Goal: Task Accomplishment & Management: Use online tool/utility

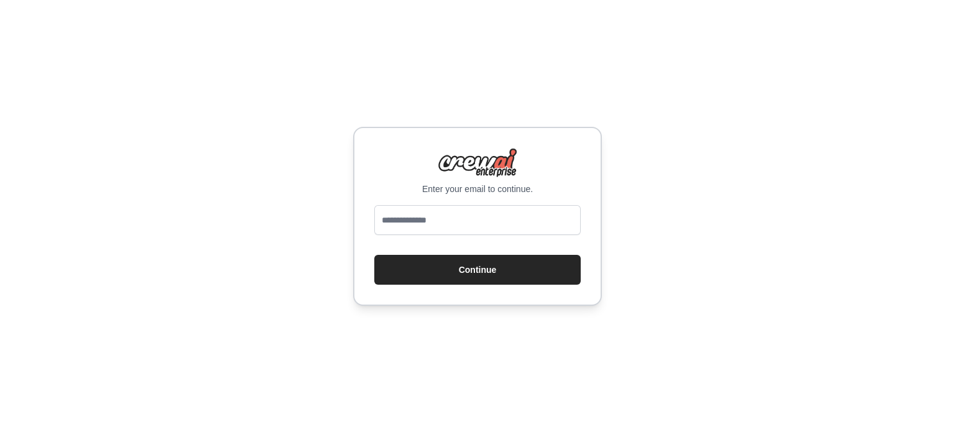
type input "**********"
click at [479, 259] on button "Continue" at bounding box center [477, 270] width 206 height 30
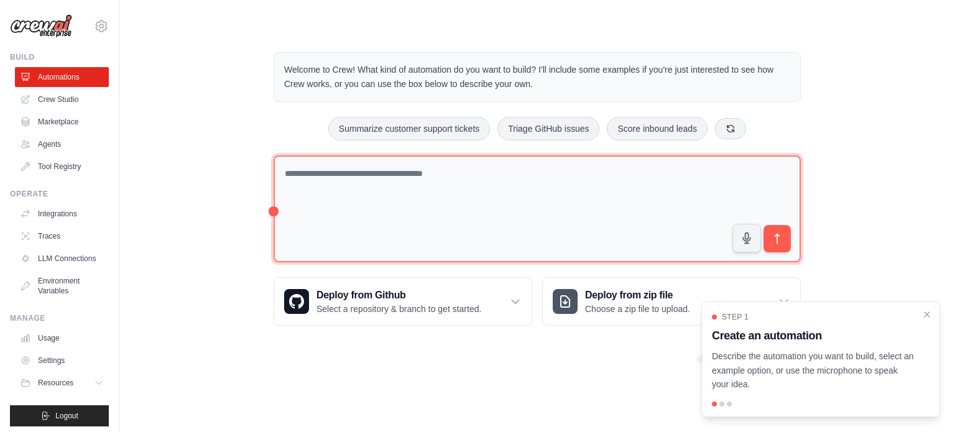
click at [500, 213] on textarea at bounding box center [537, 209] width 527 height 108
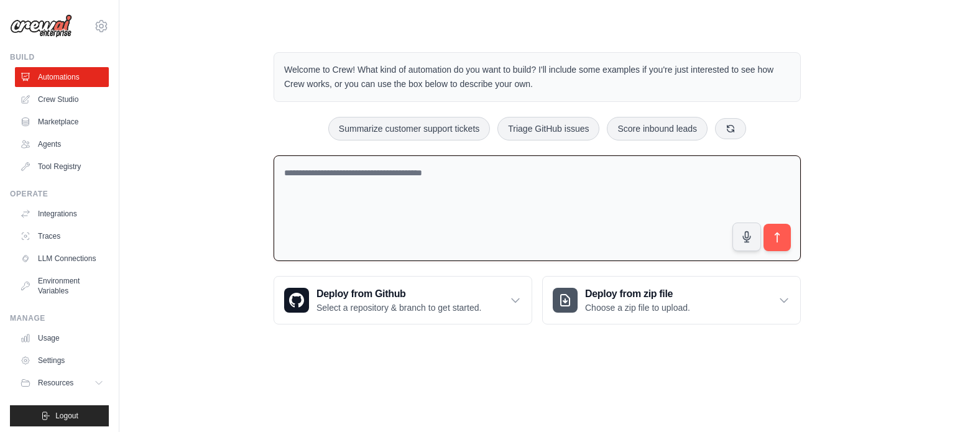
click at [542, 204] on textarea at bounding box center [537, 208] width 527 height 106
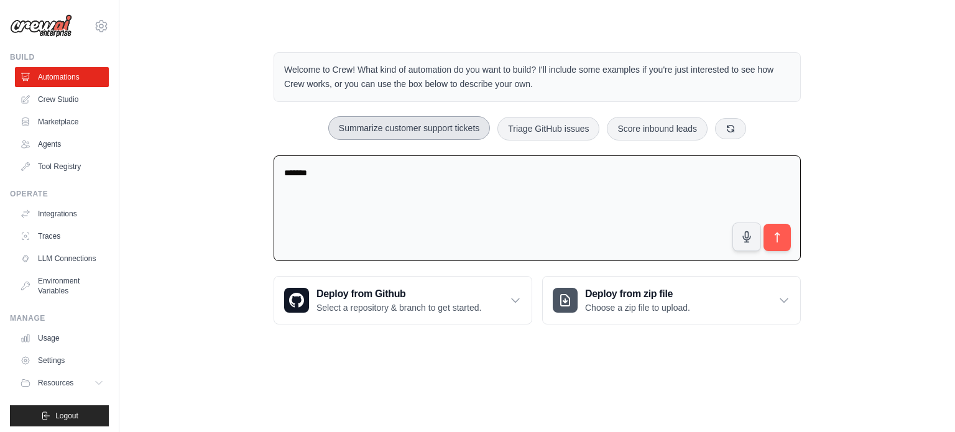
click at [464, 134] on button "Summarize customer support tickets" at bounding box center [409, 128] width 162 height 24
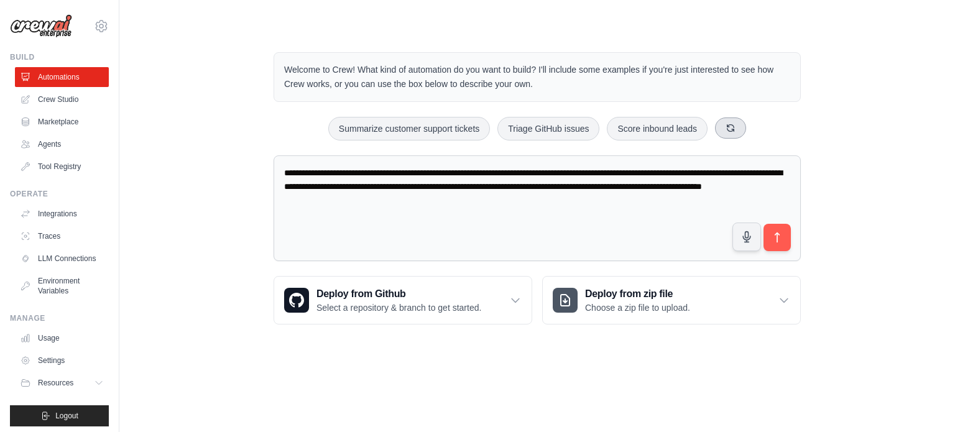
click at [723, 135] on button at bounding box center [730, 128] width 31 height 21
click at [552, 130] on button "Automate social media posting" at bounding box center [533, 129] width 140 height 24
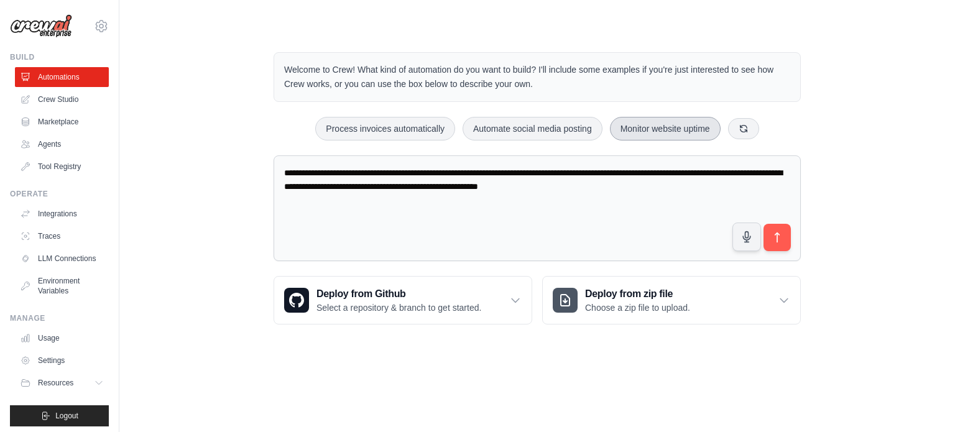
click at [678, 131] on button "Monitor website uptime" at bounding box center [665, 129] width 111 height 24
type textarea "**********"
click at [779, 243] on button "submit" at bounding box center [777, 237] width 29 height 29
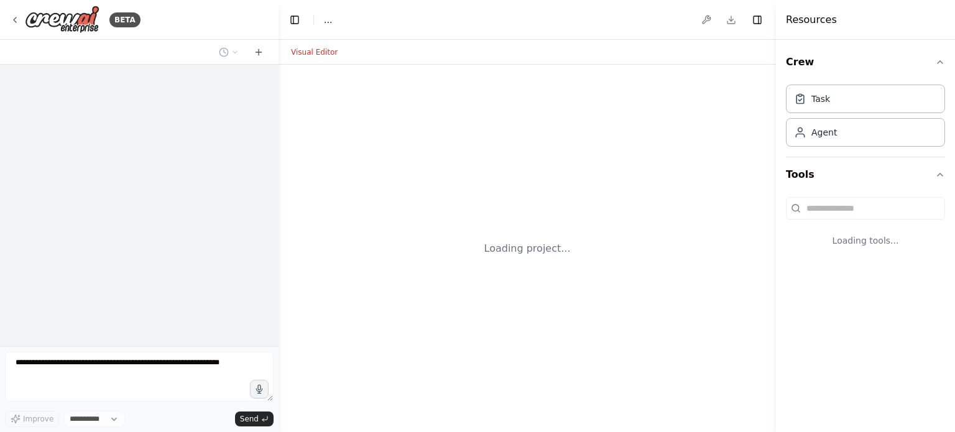
select select "****"
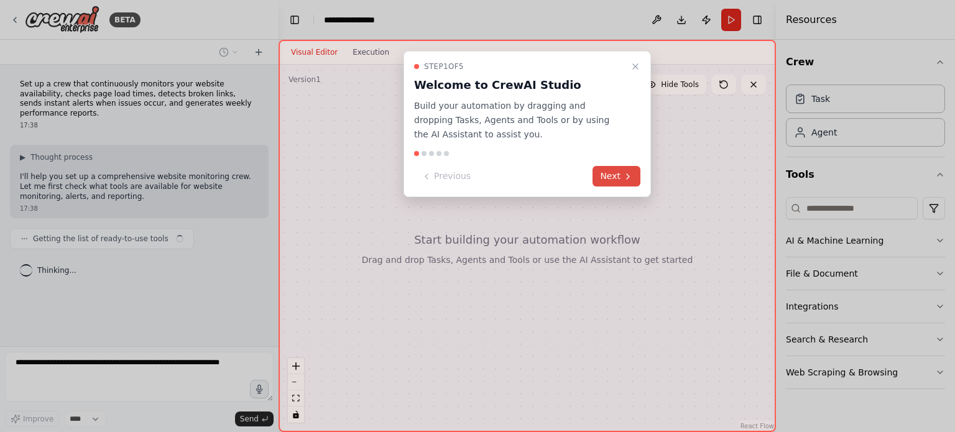
click at [608, 171] on button "Next" at bounding box center [617, 176] width 48 height 21
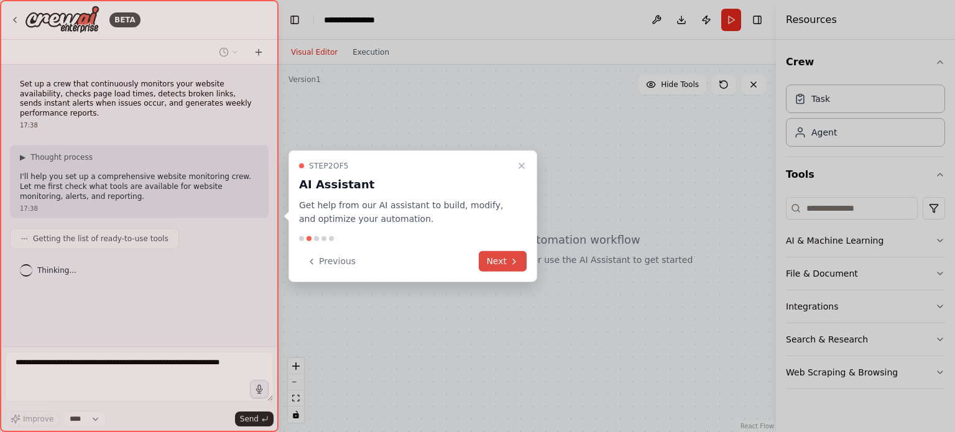
click at [504, 266] on button "Next" at bounding box center [503, 261] width 48 height 21
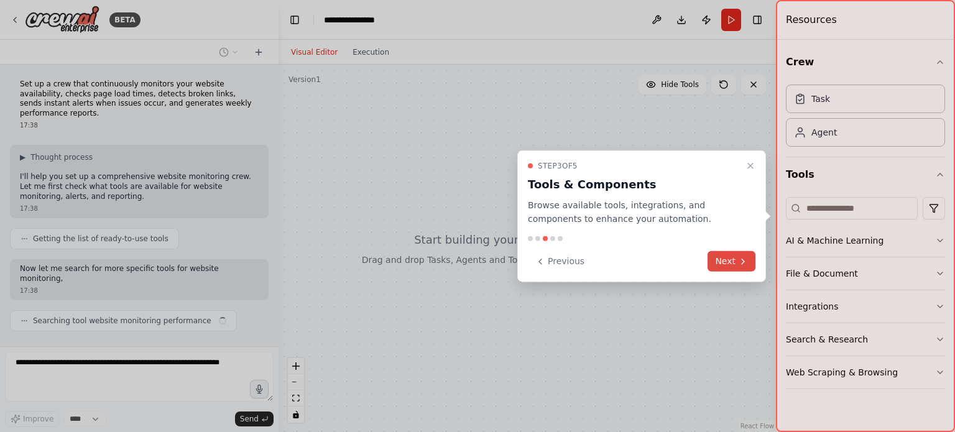
scroll to position [16, 0]
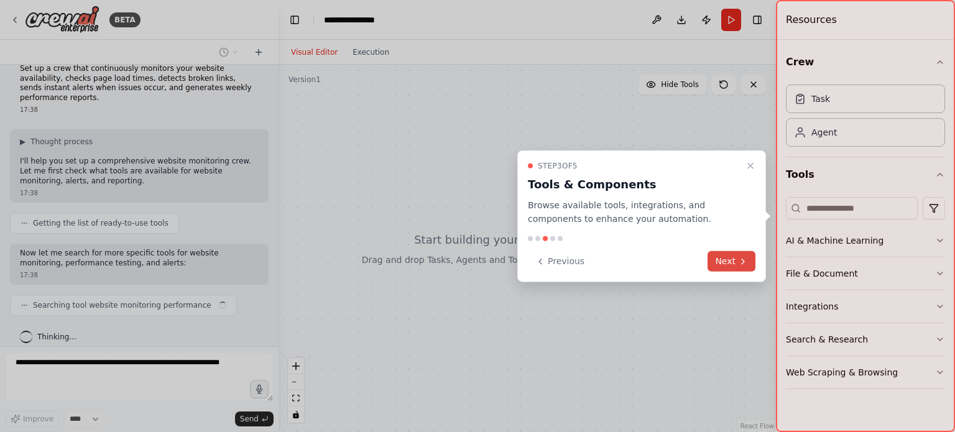
click at [722, 258] on button "Next" at bounding box center [732, 261] width 48 height 21
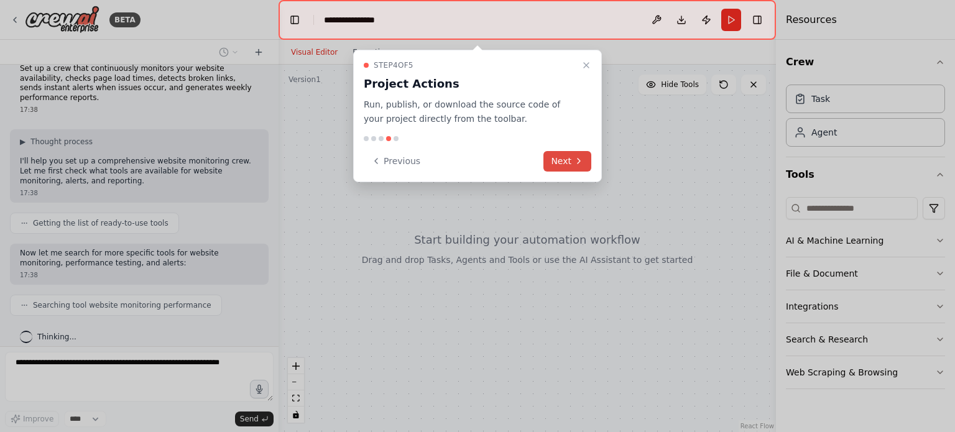
click at [573, 164] on button "Next" at bounding box center [567, 161] width 48 height 21
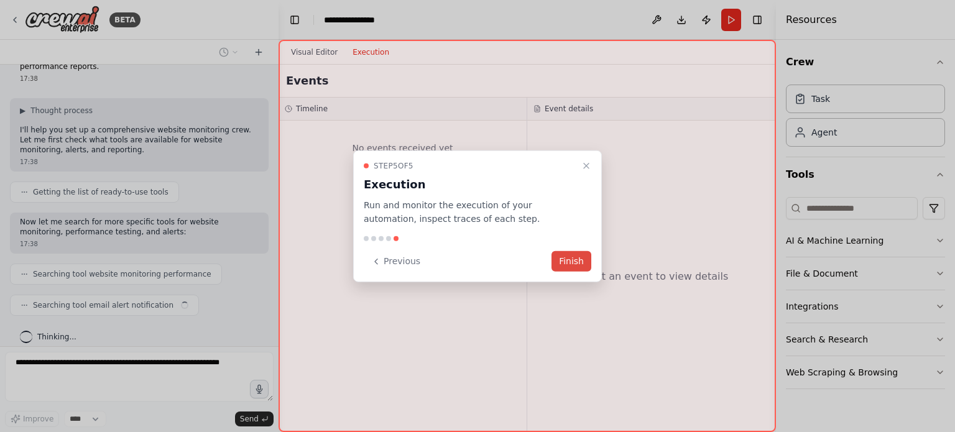
click at [581, 255] on button "Finish" at bounding box center [572, 261] width 40 height 21
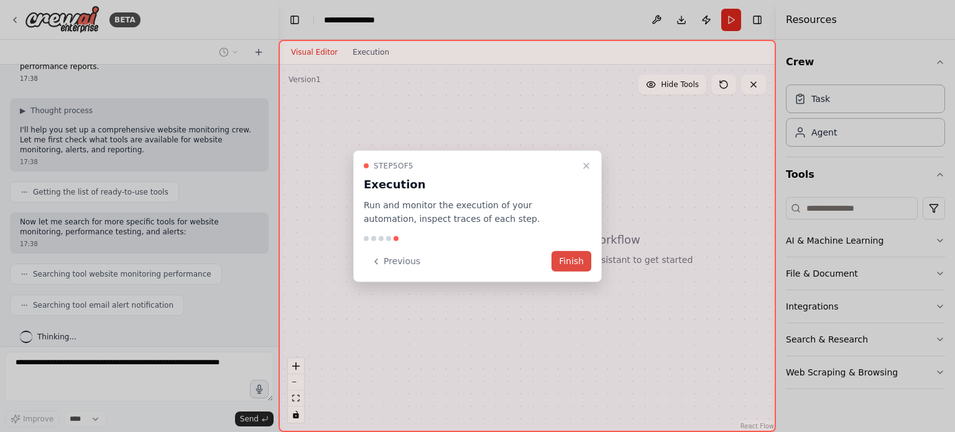
scroll to position [77, 0]
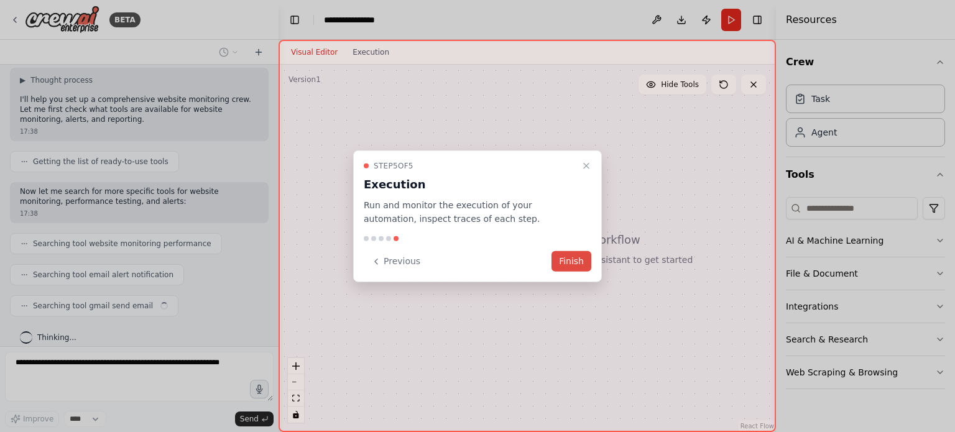
click at [565, 254] on button "Finish" at bounding box center [572, 261] width 40 height 21
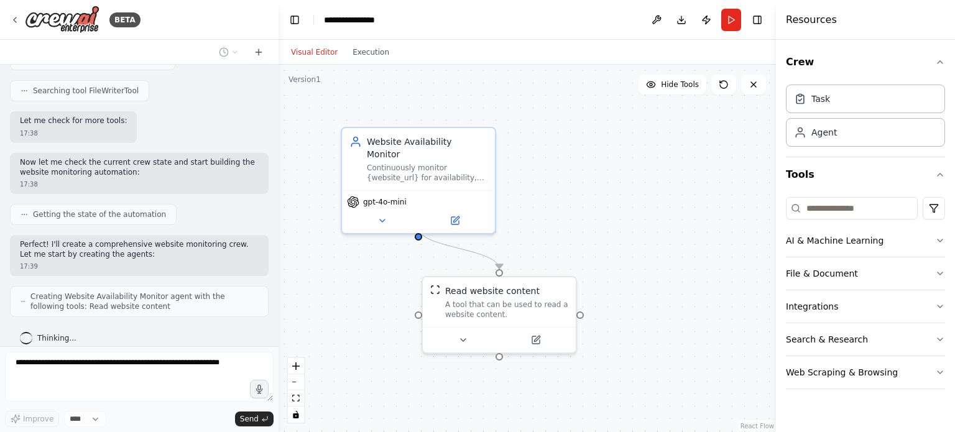
scroll to position [395, 0]
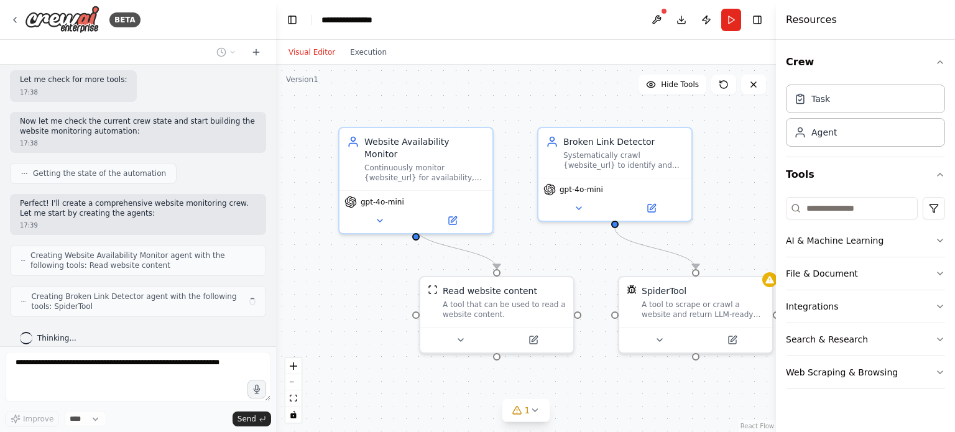
drag, startPoint x: 275, startPoint y: 261, endPoint x: 276, endPoint y: 139, distance: 121.3
click at [276, 139] on div "BETA Set up a crew that continuously monitors your website availability, checks…" at bounding box center [477, 216] width 955 height 432
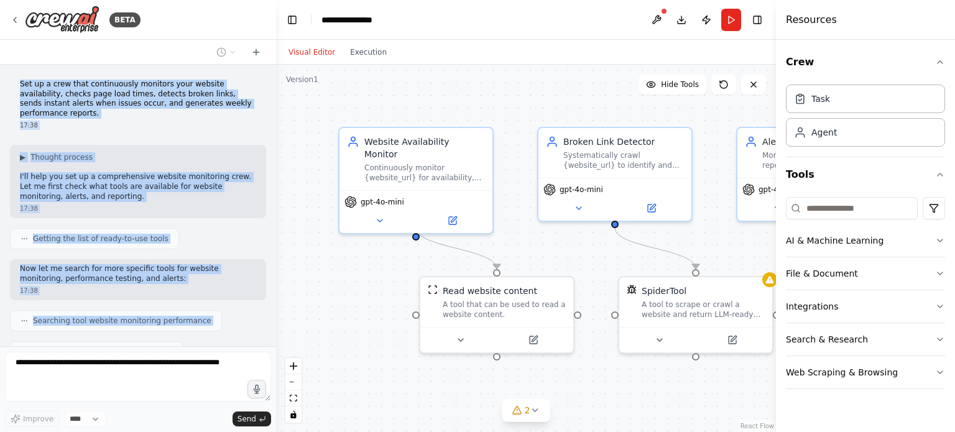
scroll to position [477, 0]
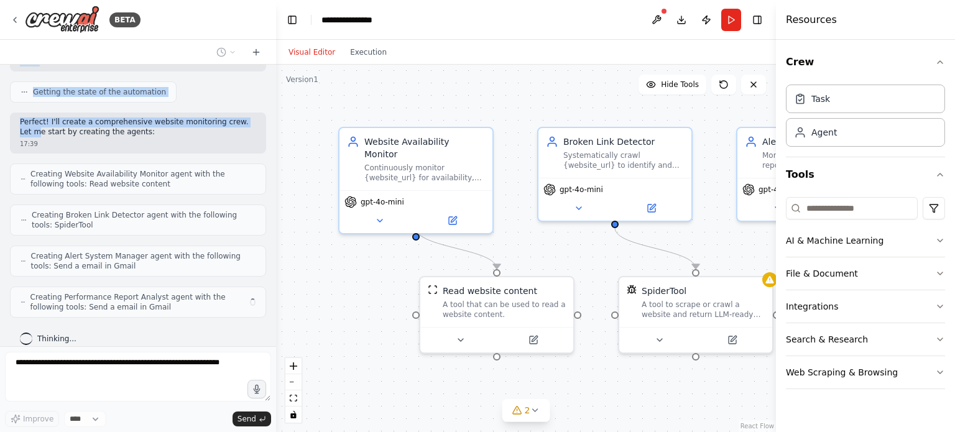
drag, startPoint x: 16, startPoint y: 86, endPoint x: 241, endPoint y: 103, distance: 225.1
click at [241, 103] on div "Set up a crew that continuously monitors your website availability, checks page…" at bounding box center [138, 206] width 276 height 282
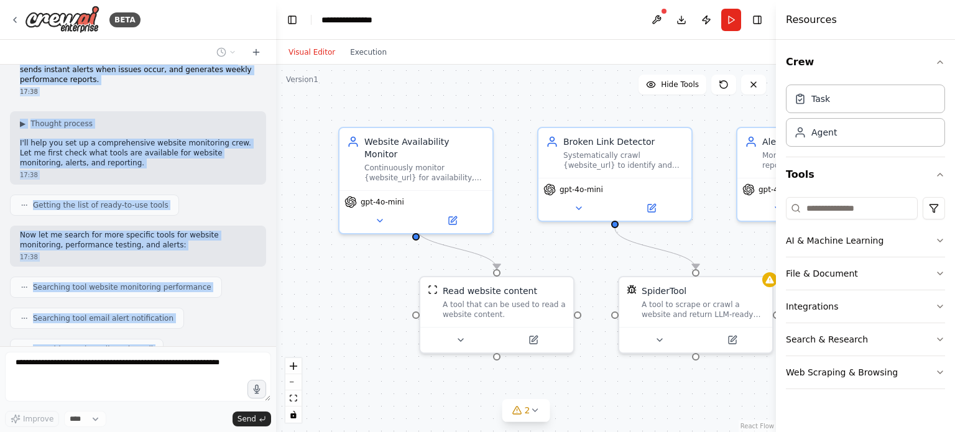
scroll to position [0, 0]
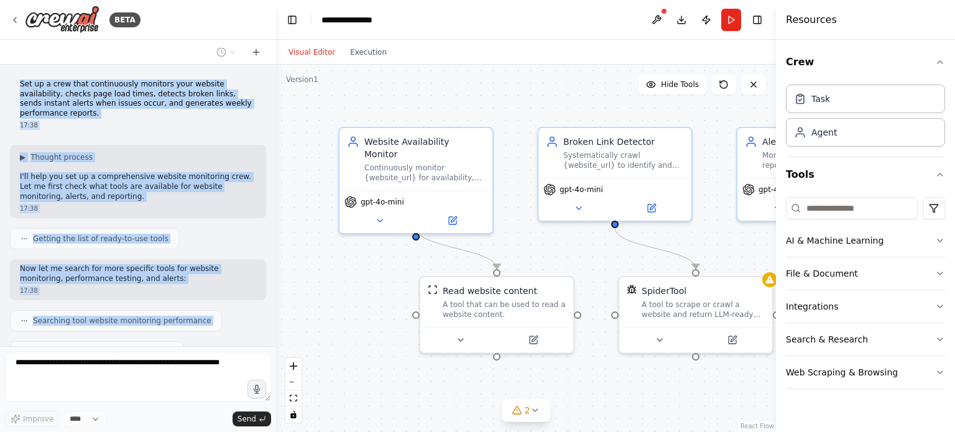
click at [42, 90] on p "Set up a crew that continuously monitors your website availability, checks page…" at bounding box center [138, 99] width 236 height 39
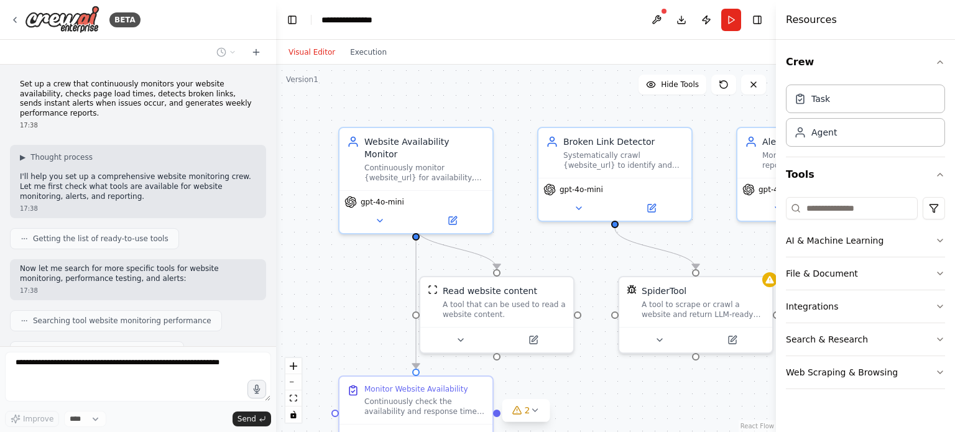
drag, startPoint x: 20, startPoint y: 84, endPoint x: 228, endPoint y: 100, distance: 208.3
click at [228, 100] on p "Set up a crew that continuously monitors your website availability, checks page…" at bounding box center [138, 99] width 236 height 39
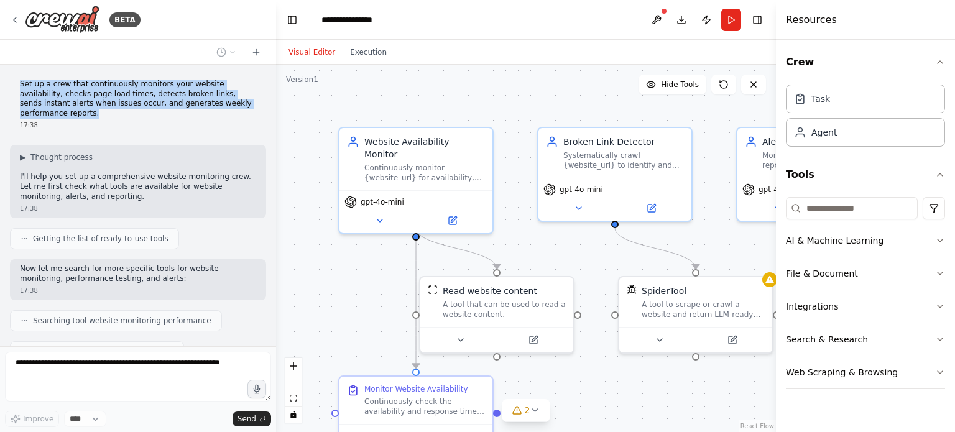
drag, startPoint x: 225, startPoint y: 105, endPoint x: 16, endPoint y: 65, distance: 213.4
click at [16, 65] on div "Set up a crew that continuously monitors your website availability, checks page…" at bounding box center [138, 206] width 276 height 282
copy p "Set up a crew that continuously monitors your website availability, checks page…"
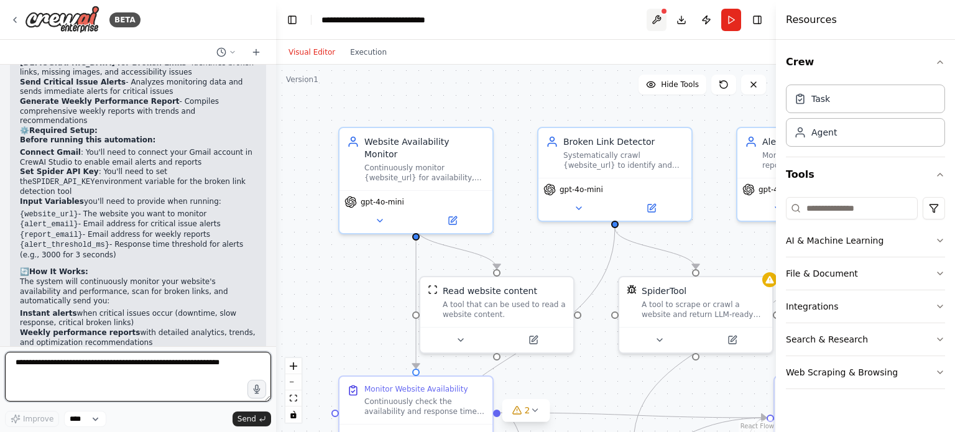
scroll to position [1293, 0]
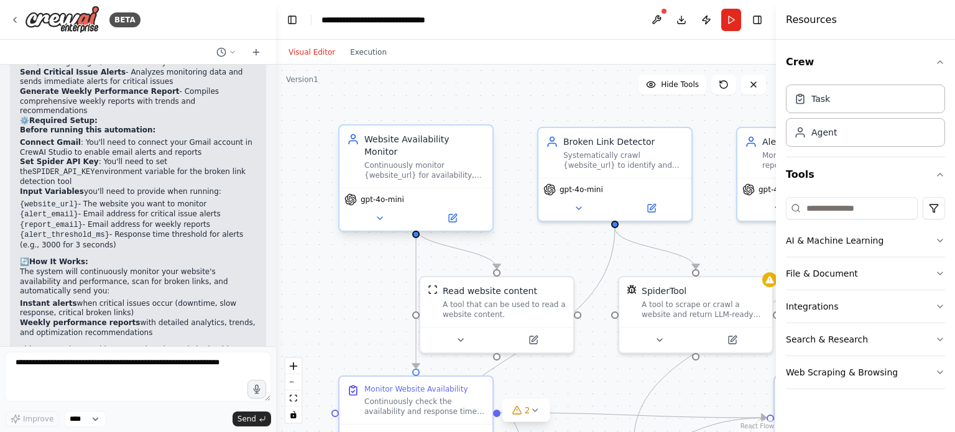
click at [379, 221] on div "Website Availability Monitor Continuously monitor {website_url} for availabilit…" at bounding box center [415, 181] width 155 height 108
click at [383, 213] on icon at bounding box center [380, 218] width 10 height 10
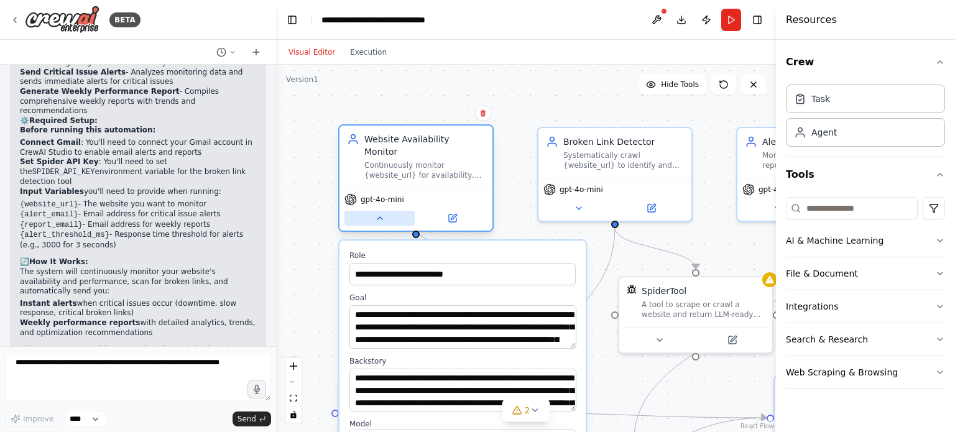
click at [400, 211] on button at bounding box center [379, 218] width 70 height 15
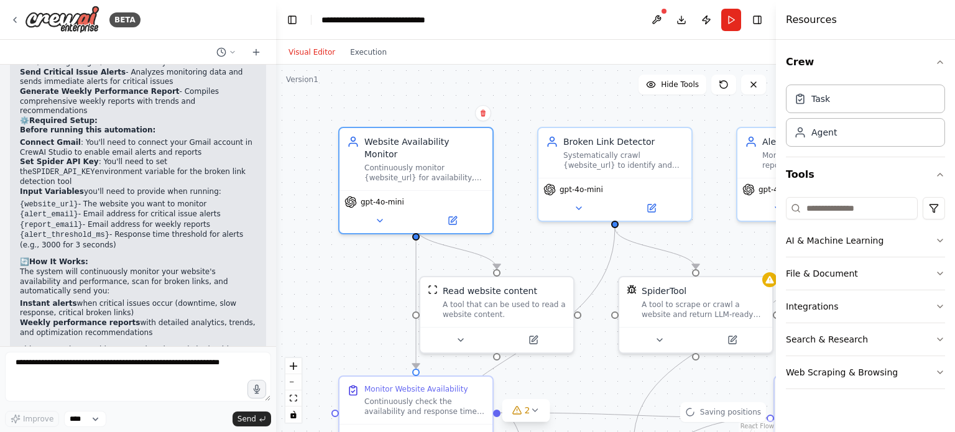
click at [348, 298] on div ".deletable-edge-delete-btn { width: 20px; height: 20px; border: 0px solid #ffff…" at bounding box center [526, 248] width 500 height 367
click at [480, 400] on div "Continuously check the availability and response time of {website_url}. Test if…" at bounding box center [424, 404] width 121 height 20
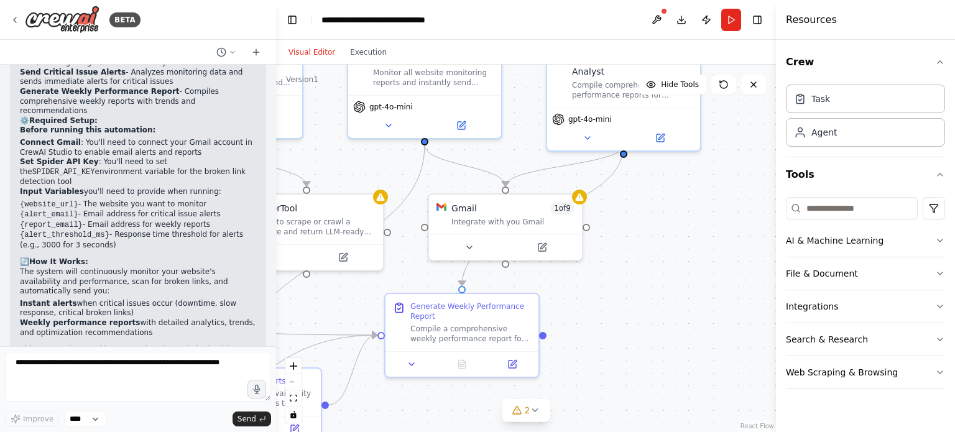
drag, startPoint x: 758, startPoint y: 376, endPoint x: 371, endPoint y: 267, distance: 401.8
click at [371, 267] on div ".deletable-edge-delete-btn { width: 20px; height: 20px; border: 0px solid #ffff…" at bounding box center [526, 248] width 500 height 367
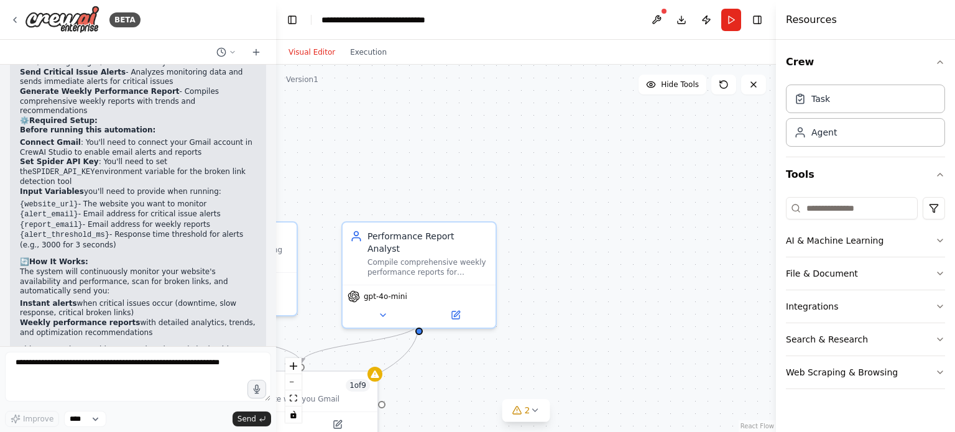
drag, startPoint x: 675, startPoint y: 167, endPoint x: 461, endPoint y: 372, distance: 296.9
click at [461, 372] on div ".deletable-edge-delete-btn { width: 20px; height: 20px; border: 0px solid #ffff…" at bounding box center [526, 248] width 500 height 367
click at [522, 417] on button "2" at bounding box center [526, 410] width 48 height 23
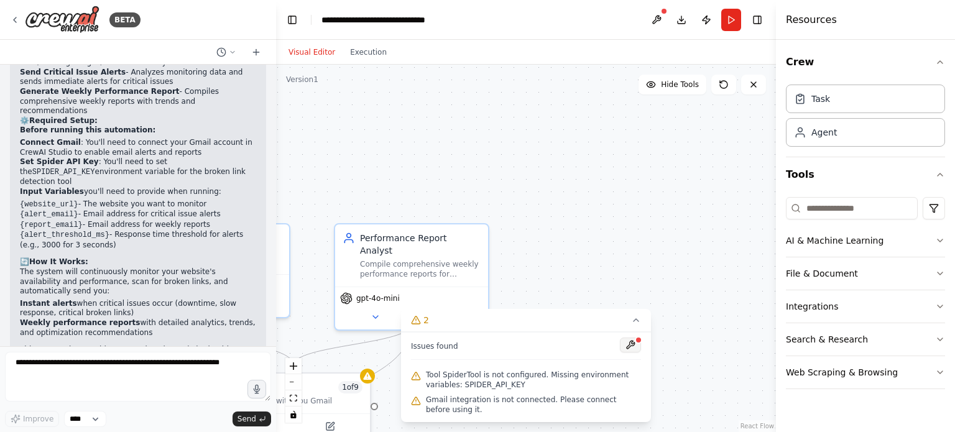
click at [628, 340] on button at bounding box center [630, 345] width 21 height 15
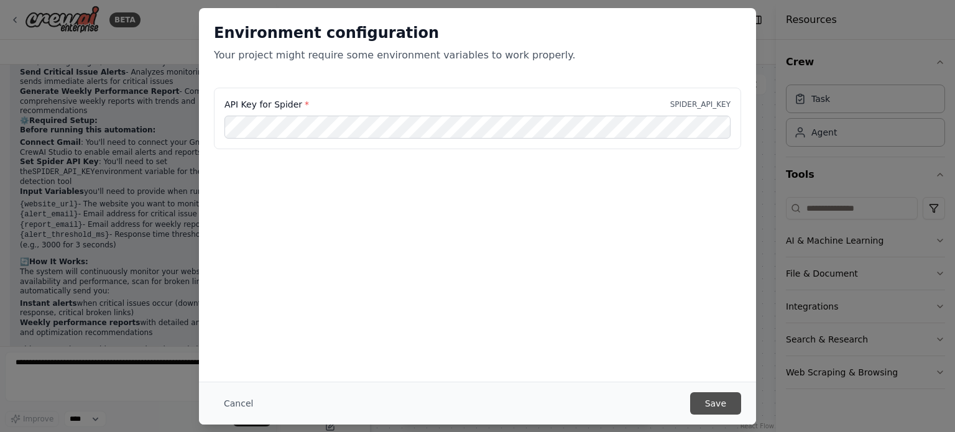
click at [698, 394] on button "Save" at bounding box center [715, 403] width 51 height 22
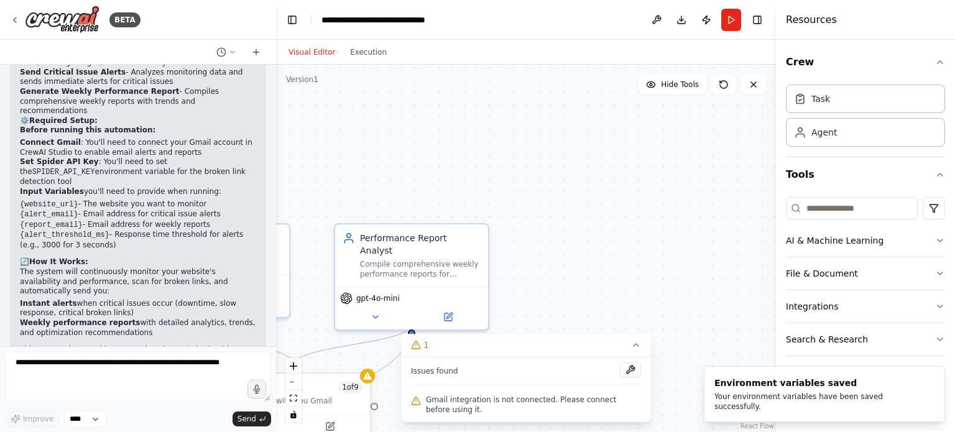
click at [513, 401] on span "Gmail integration is not connected. Please connect before using it." at bounding box center [533, 405] width 215 height 20
click at [629, 367] on button at bounding box center [630, 370] width 21 height 15
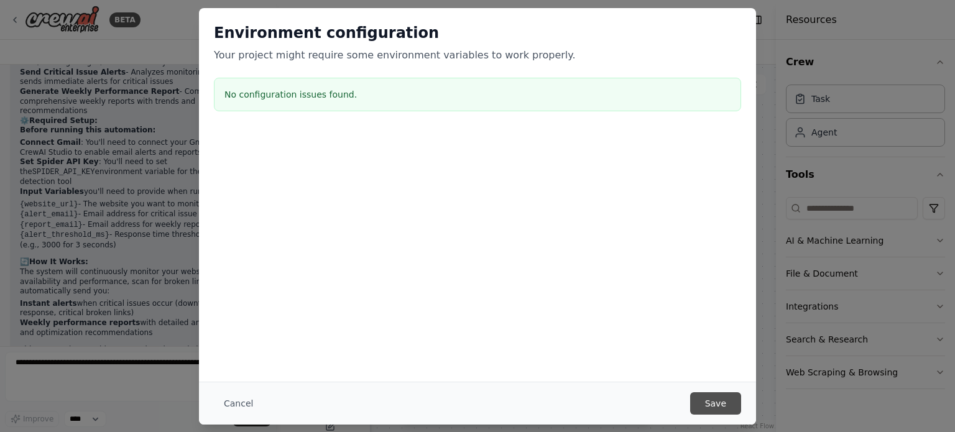
click at [729, 409] on button "Save" at bounding box center [715, 403] width 51 height 22
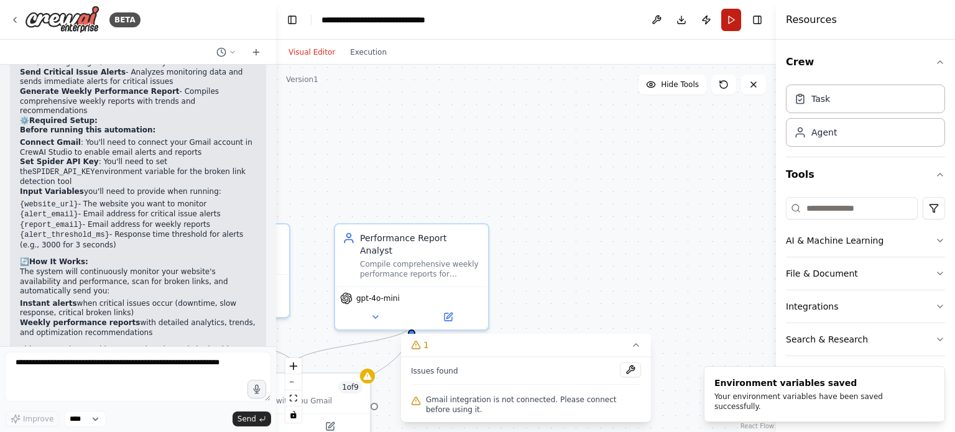
click at [735, 21] on button "Run" at bounding box center [731, 20] width 20 height 22
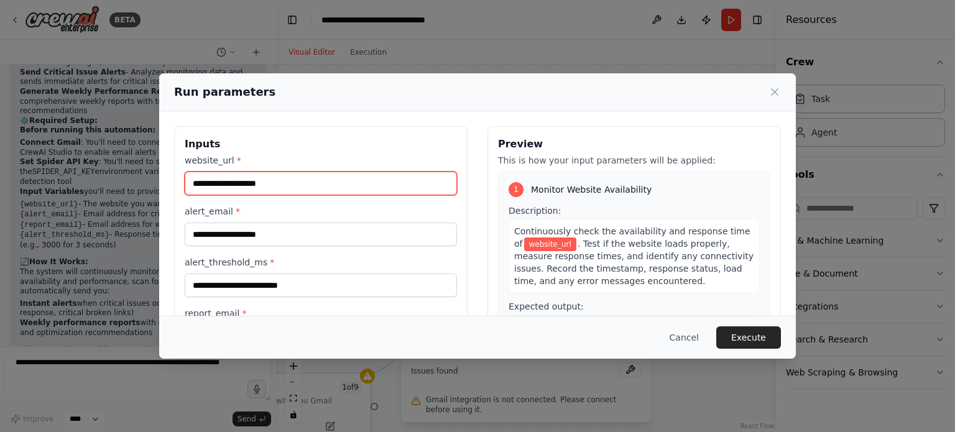
click at [366, 192] on input "website_url *" at bounding box center [321, 184] width 272 height 24
paste input "**********"
type input "**********"
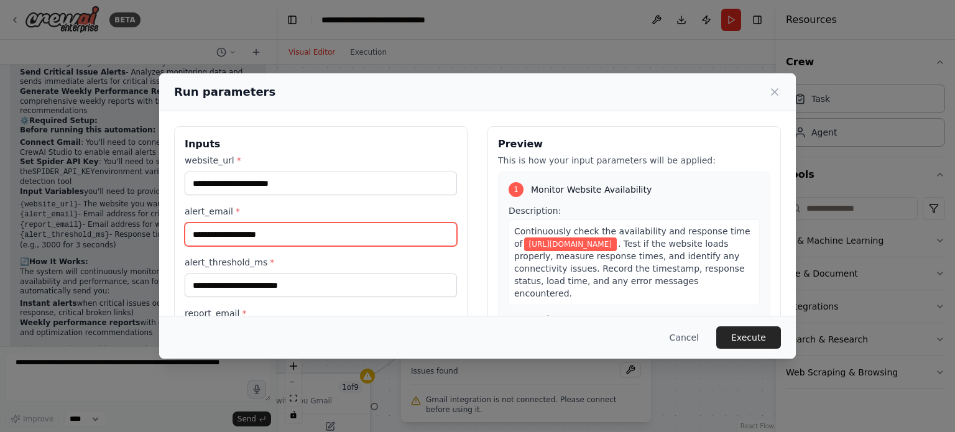
click at [346, 227] on input "alert_email *" at bounding box center [321, 235] width 272 height 24
type input "**********"
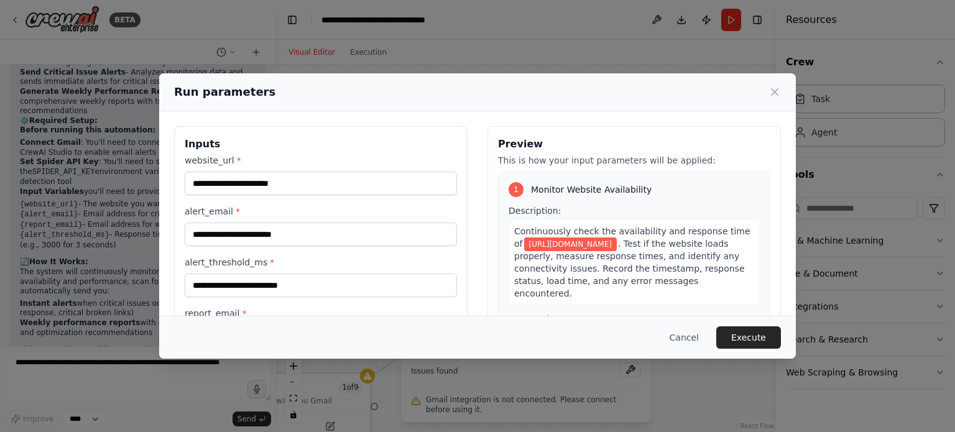
click at [346, 297] on div "**********" at bounding box center [321, 251] width 272 height 194
click at [348, 289] on input "alert_threshold_ms *" at bounding box center [321, 286] width 272 height 24
type input "*"
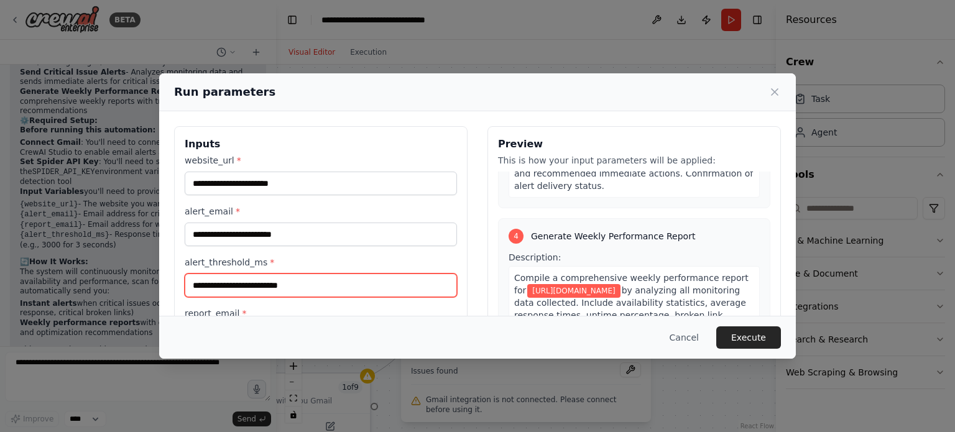
scroll to position [748, 0]
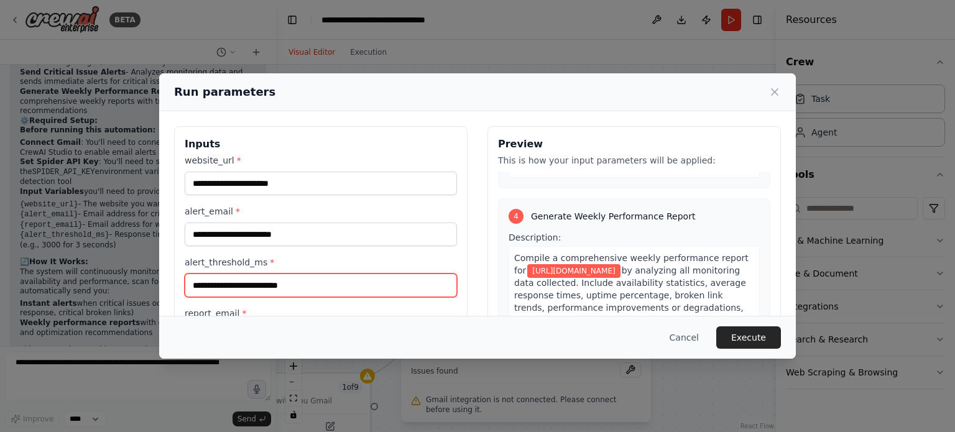
type input "*"
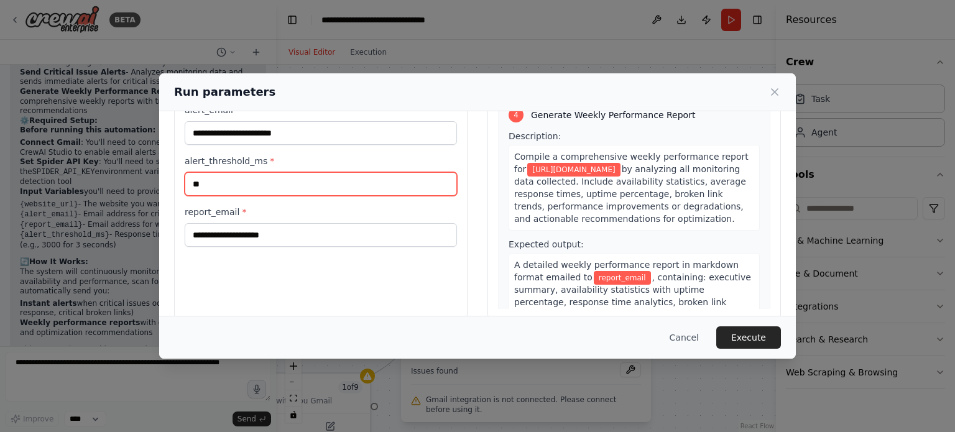
scroll to position [119, 0]
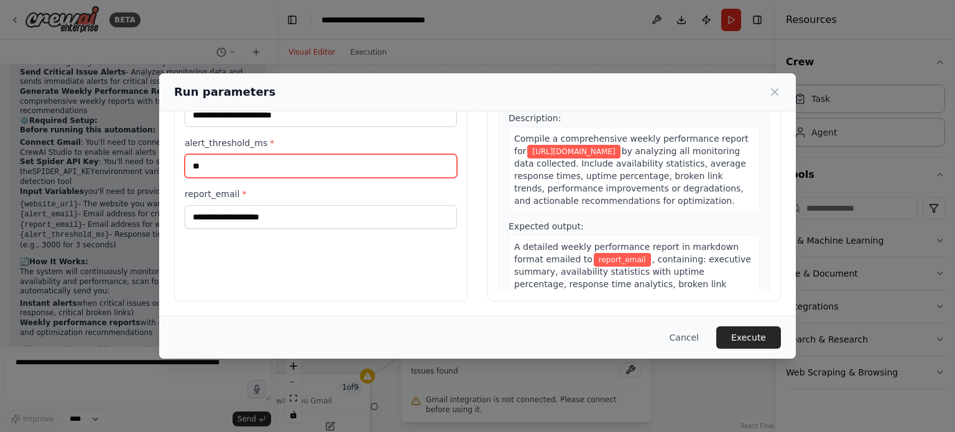
type input "**"
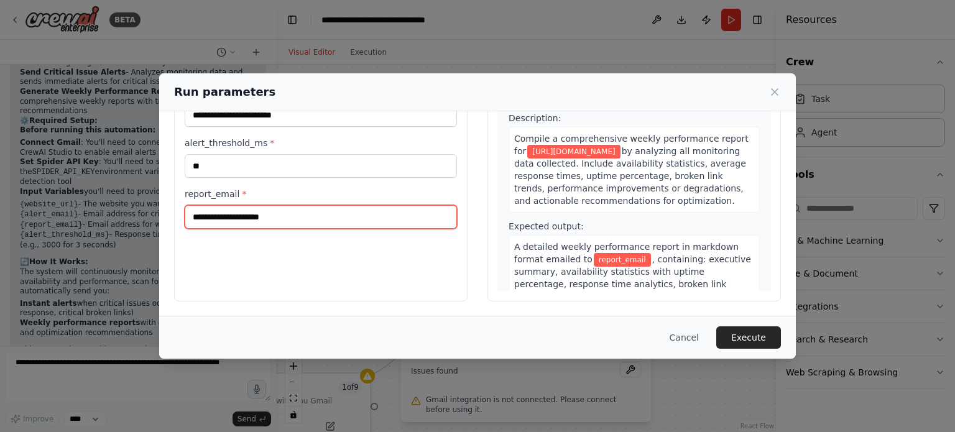
click at [381, 215] on input "report_email *" at bounding box center [321, 217] width 272 height 24
type input "**********"
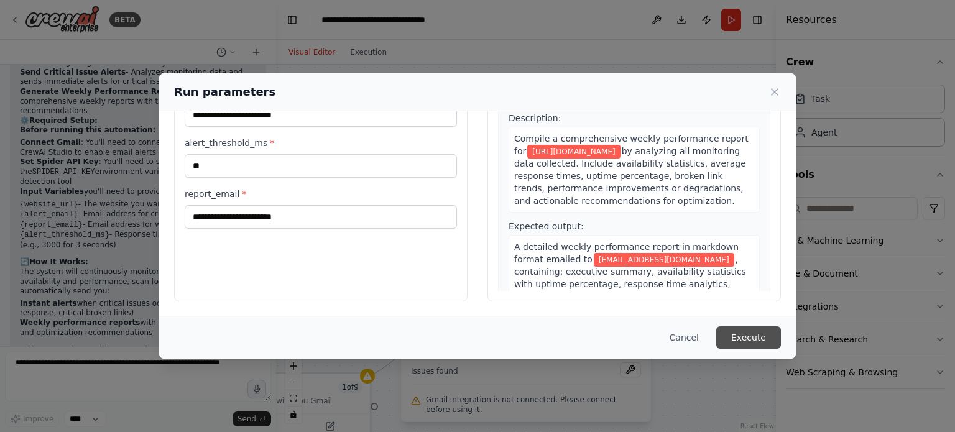
click at [749, 336] on button "Execute" at bounding box center [748, 337] width 65 height 22
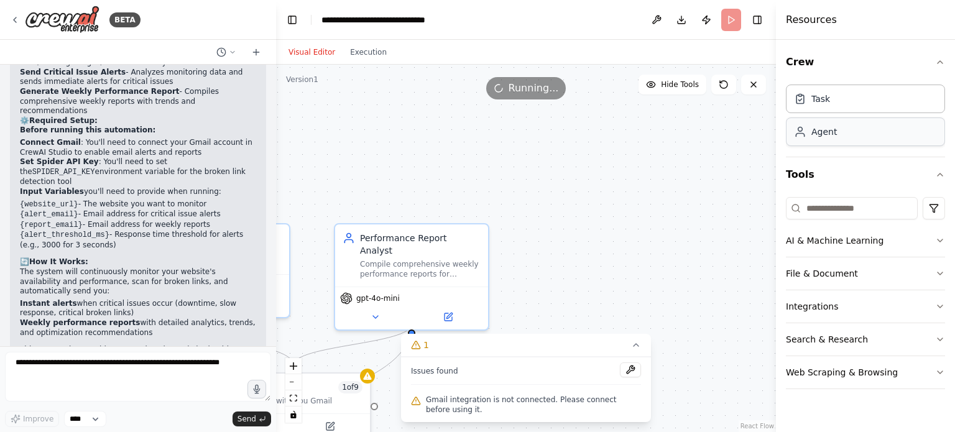
click at [892, 127] on div "Agent" at bounding box center [865, 132] width 159 height 29
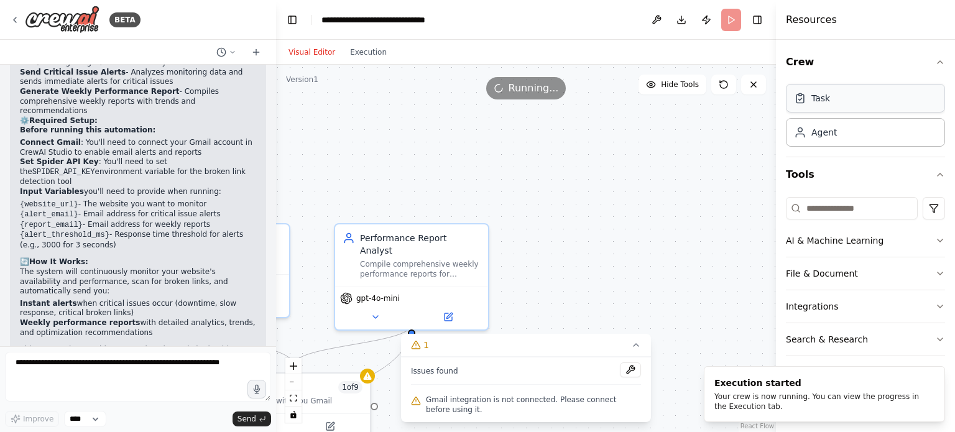
click at [878, 104] on div "Task" at bounding box center [865, 98] width 159 height 29
click at [867, 243] on button "AI & Machine Learning" at bounding box center [865, 240] width 159 height 32
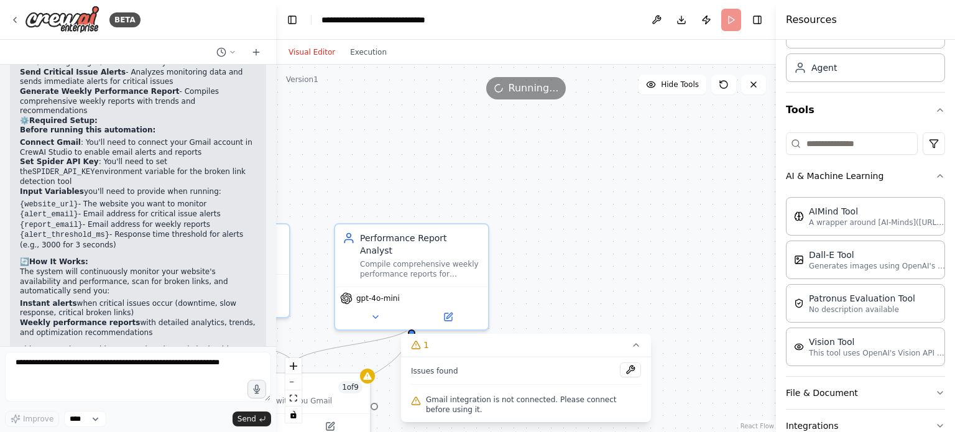
scroll to position [74, 0]
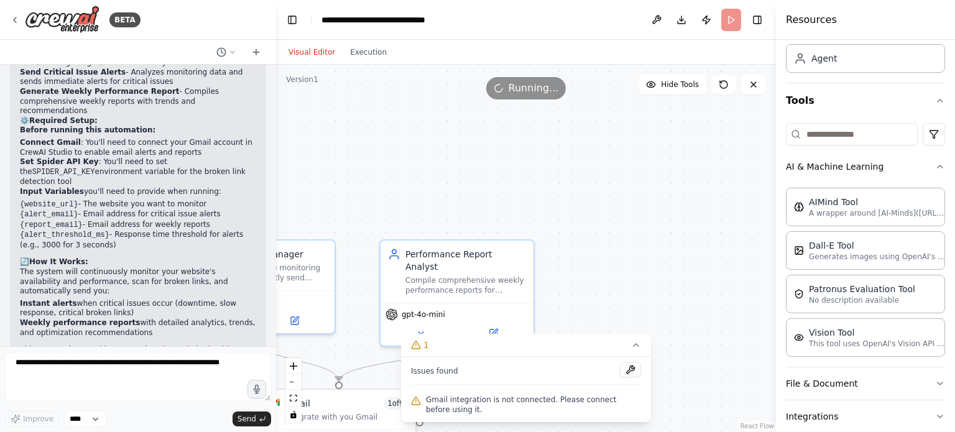
drag, startPoint x: 673, startPoint y: 309, endPoint x: 718, endPoint y: 325, distance: 48.2
click at [718, 325] on div ".deletable-edge-delete-btn { width: 20px; height: 20px; border: 0px solid #ffff…" at bounding box center [526, 248] width 500 height 367
click at [878, 205] on div "AIMind Tool" at bounding box center [877, 201] width 137 height 12
